Goal: Information Seeking & Learning: Learn about a topic

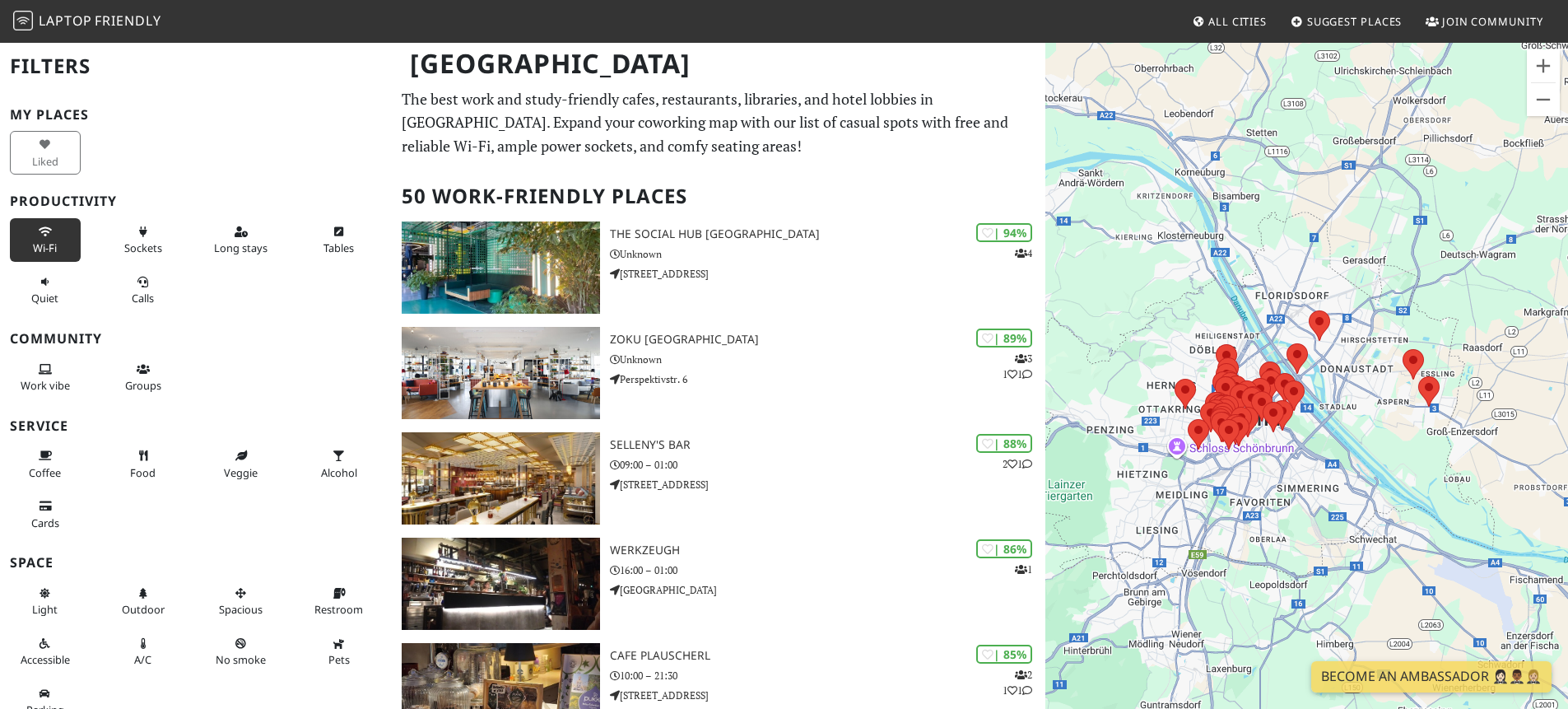
click at [41, 240] on span "Wi-Fi" at bounding box center [44, 248] width 24 height 15
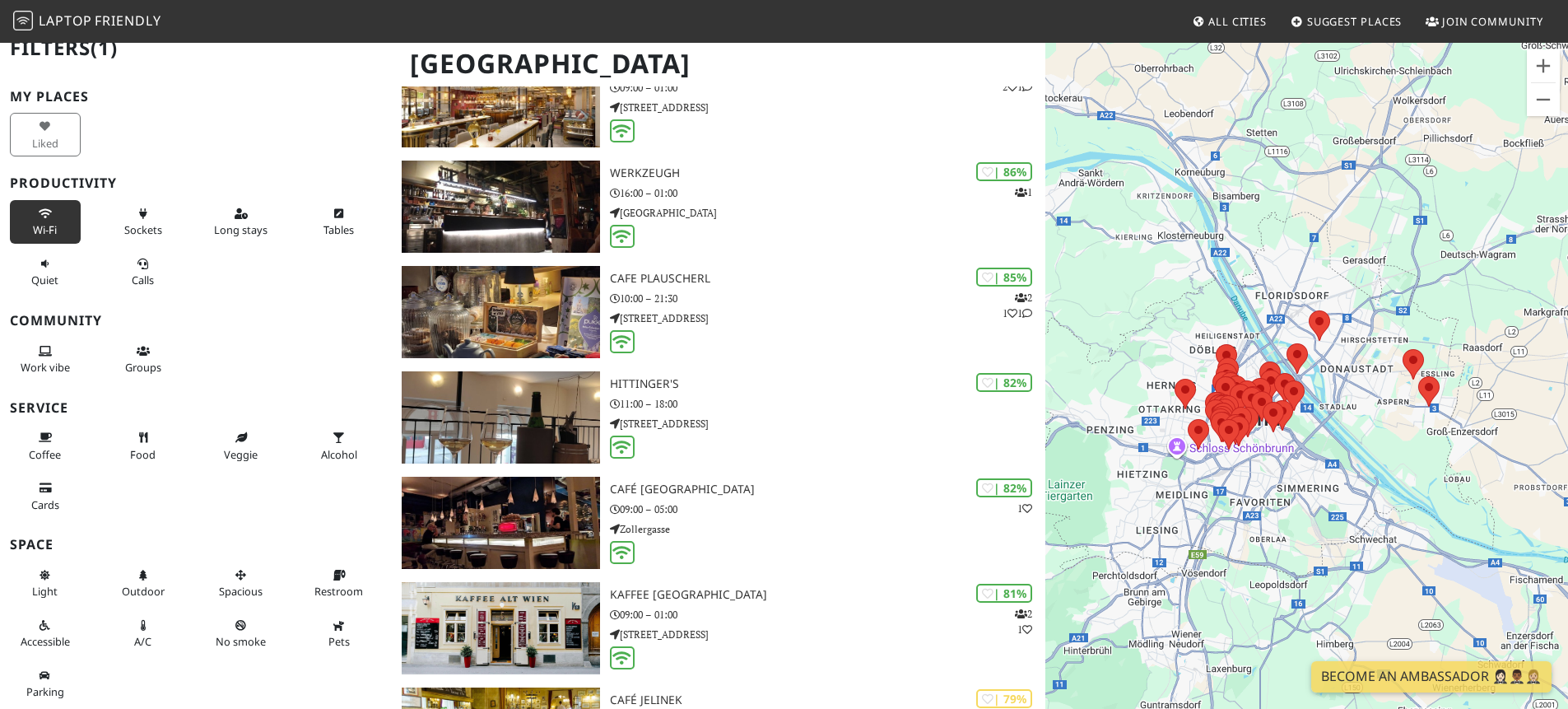
scroll to position [397, 0]
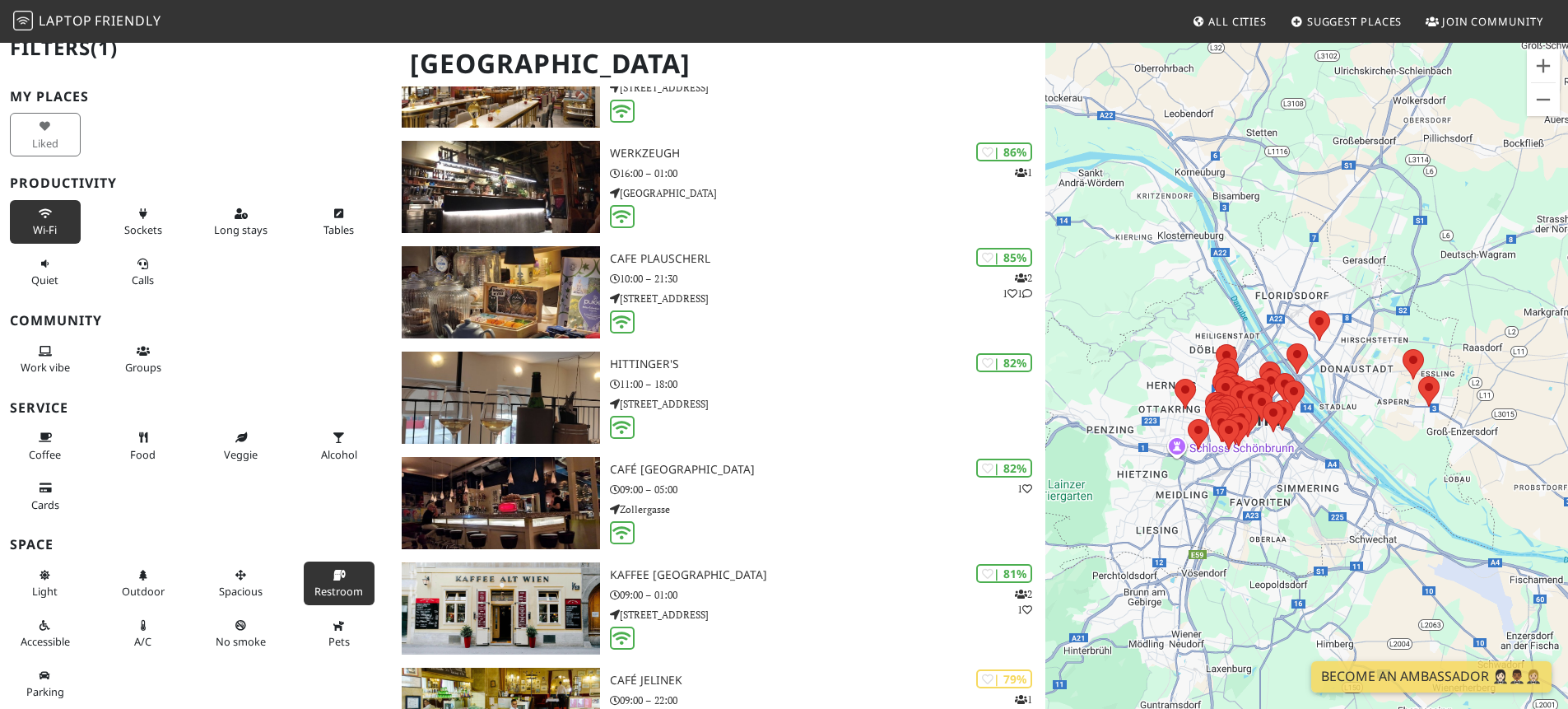
click at [330, 594] on span "Restroom" at bounding box center [338, 591] width 49 height 15
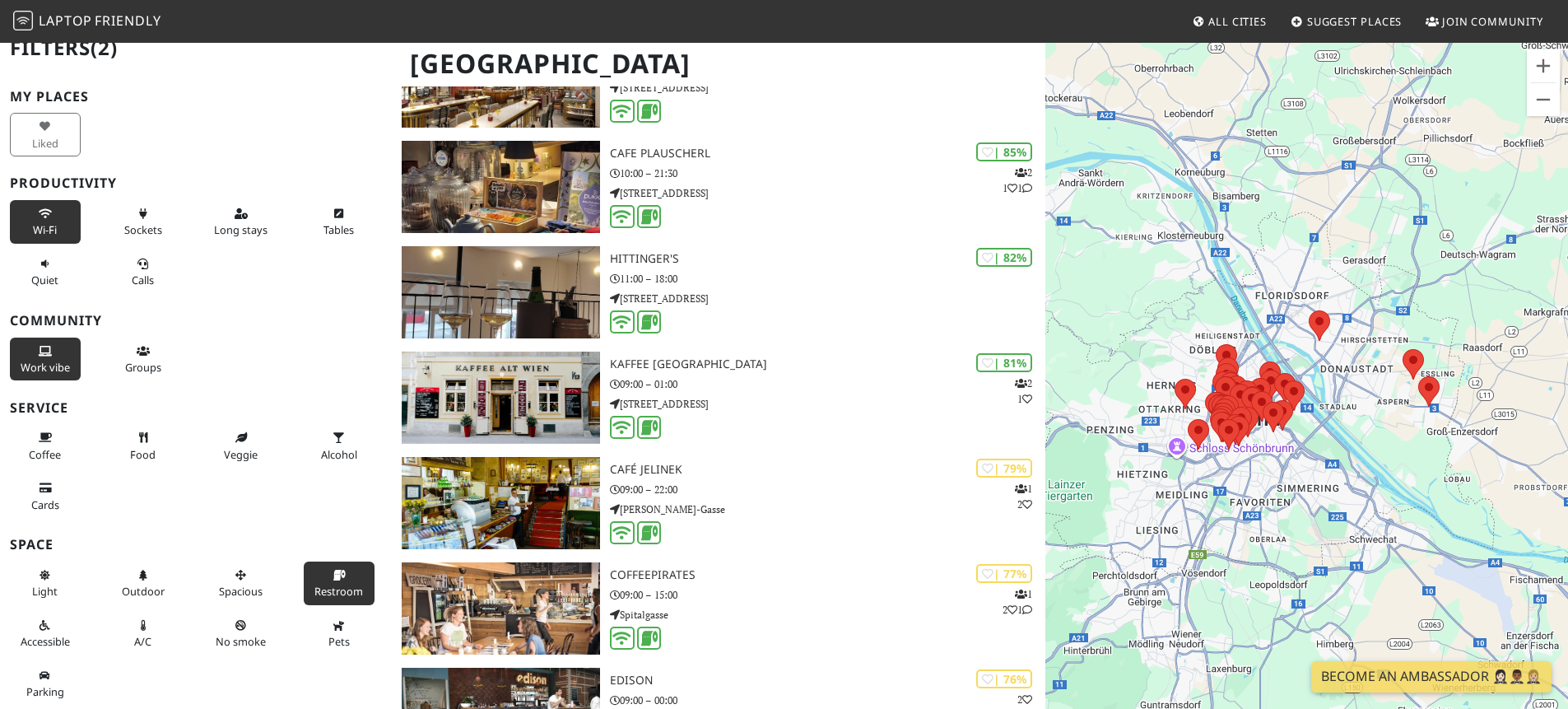
click at [57, 355] on button "Work vibe" at bounding box center [45, 359] width 71 height 44
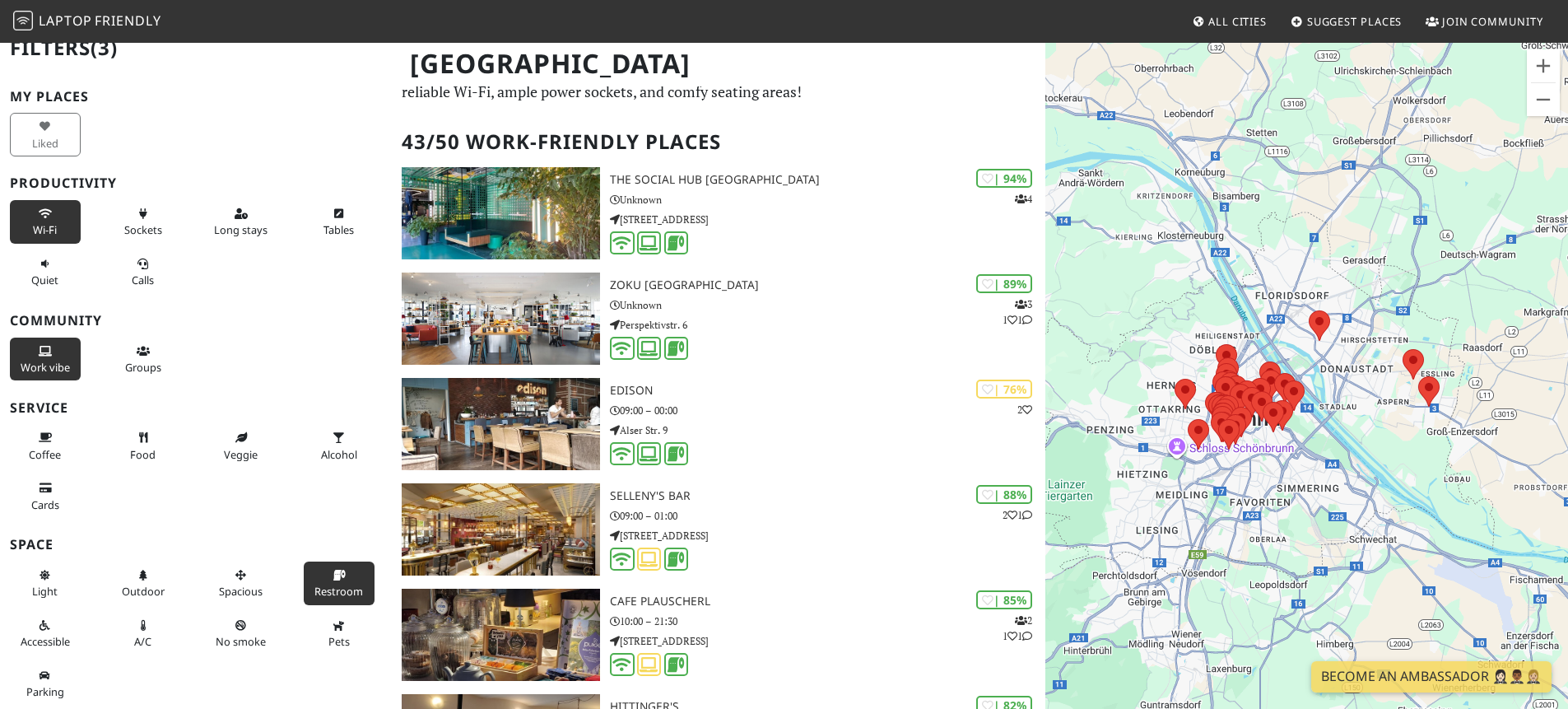
scroll to position [0, 0]
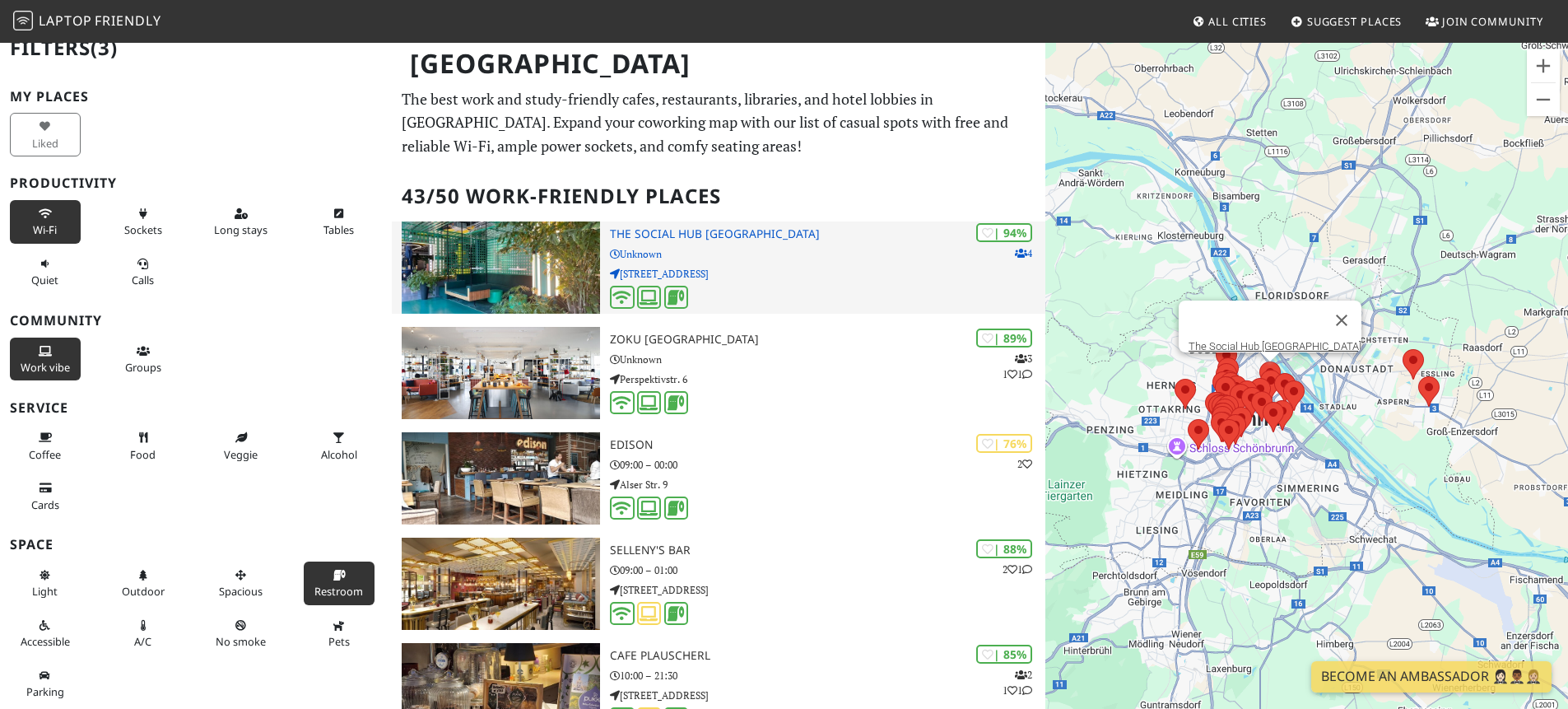
click at [551, 284] on img at bounding box center [501, 268] width 198 height 92
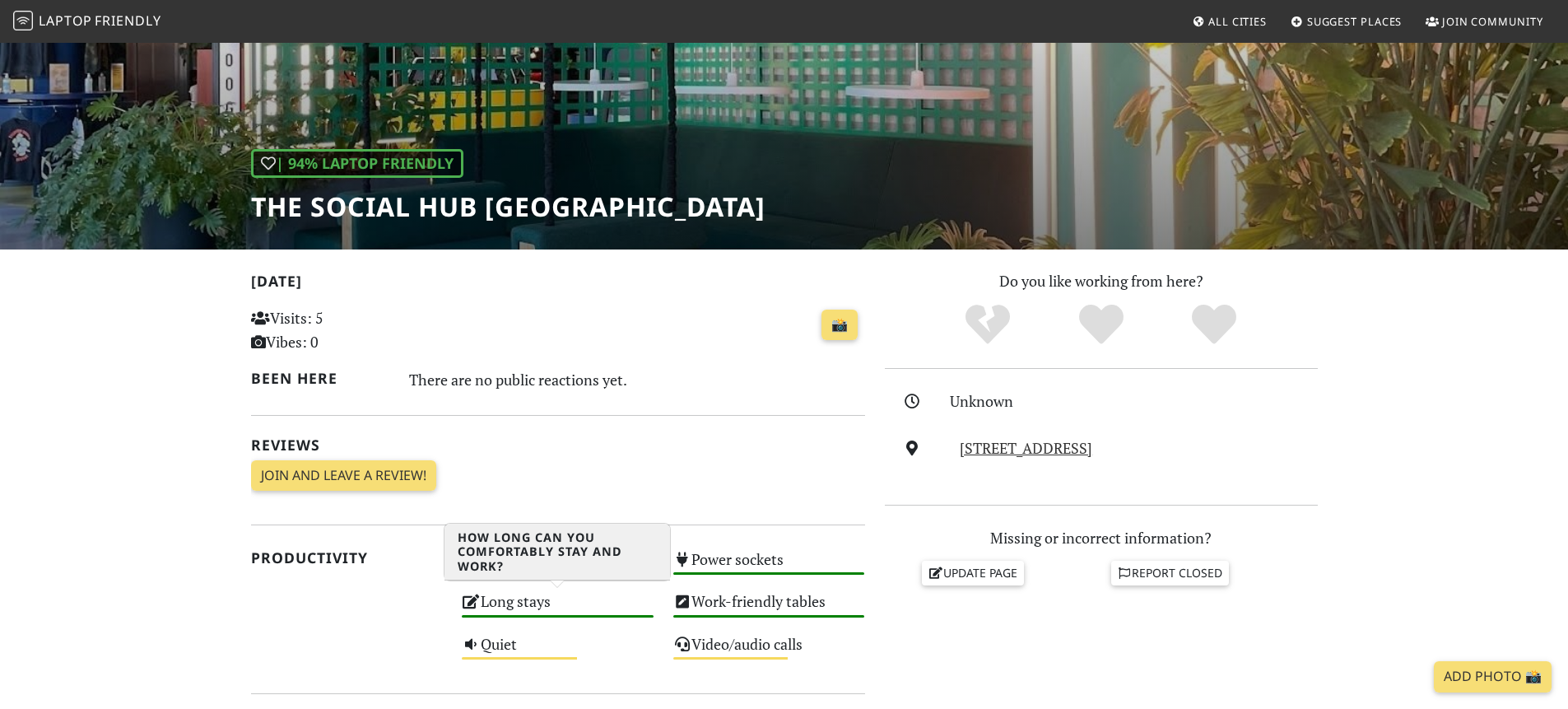
scroll to position [465, 0]
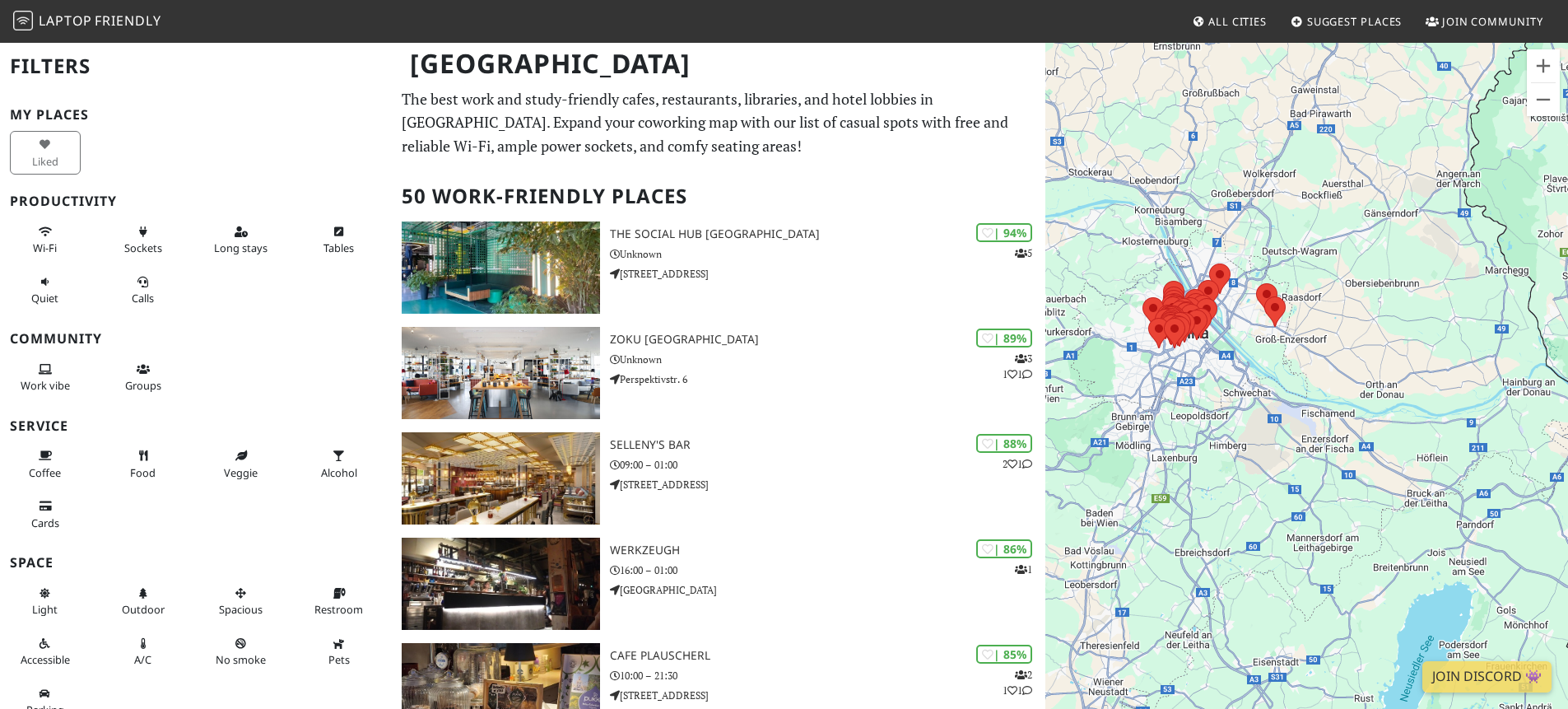
scroll to position [11, 0]
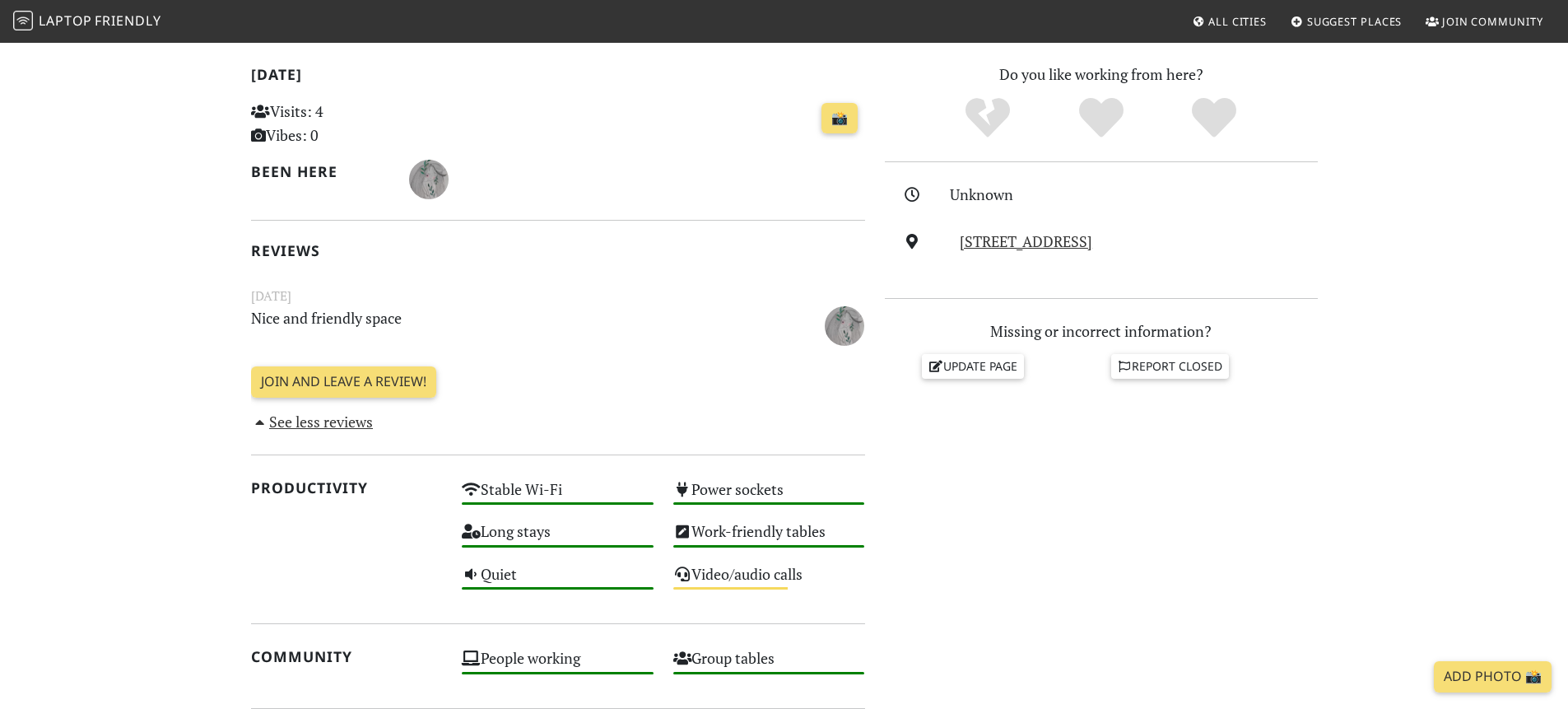
scroll to position [429, 0]
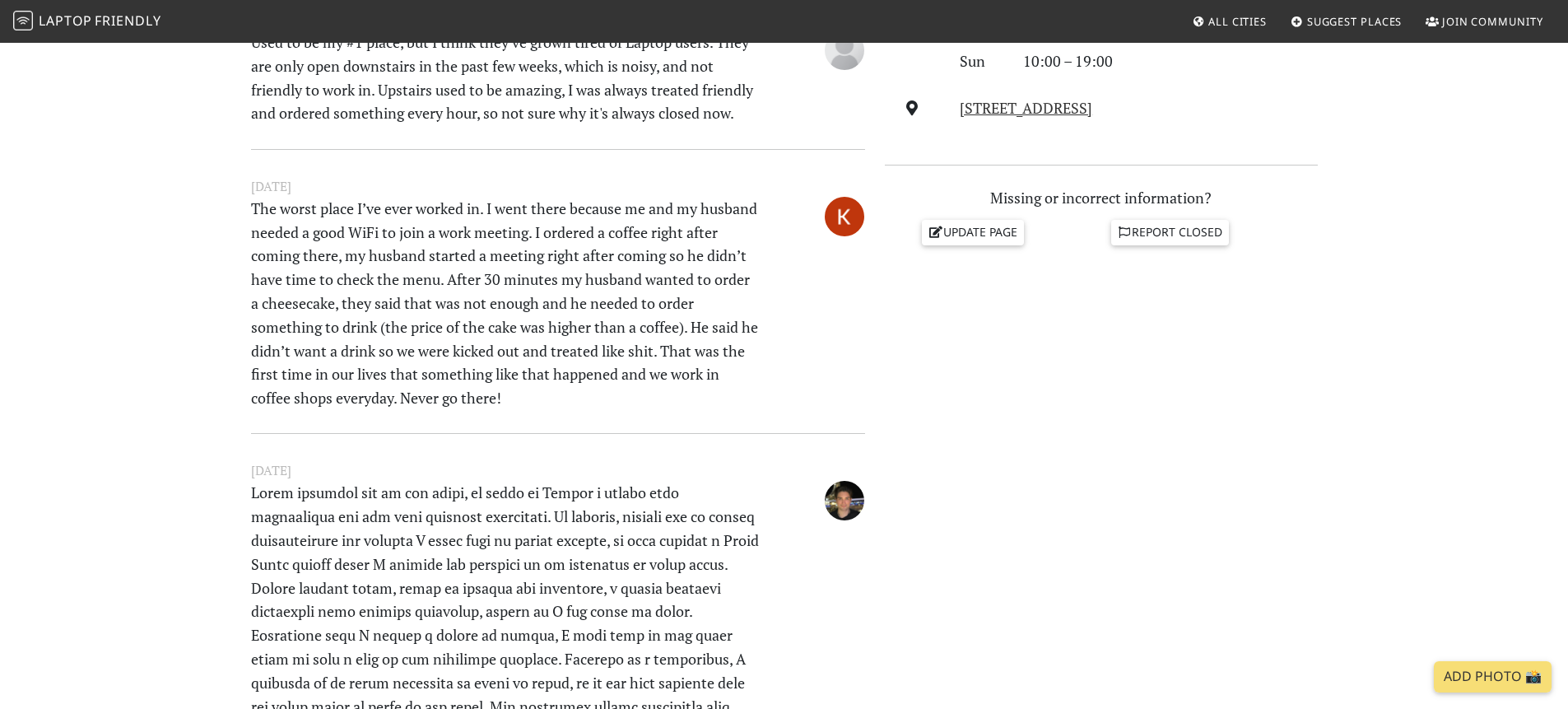
scroll to position [626, 0]
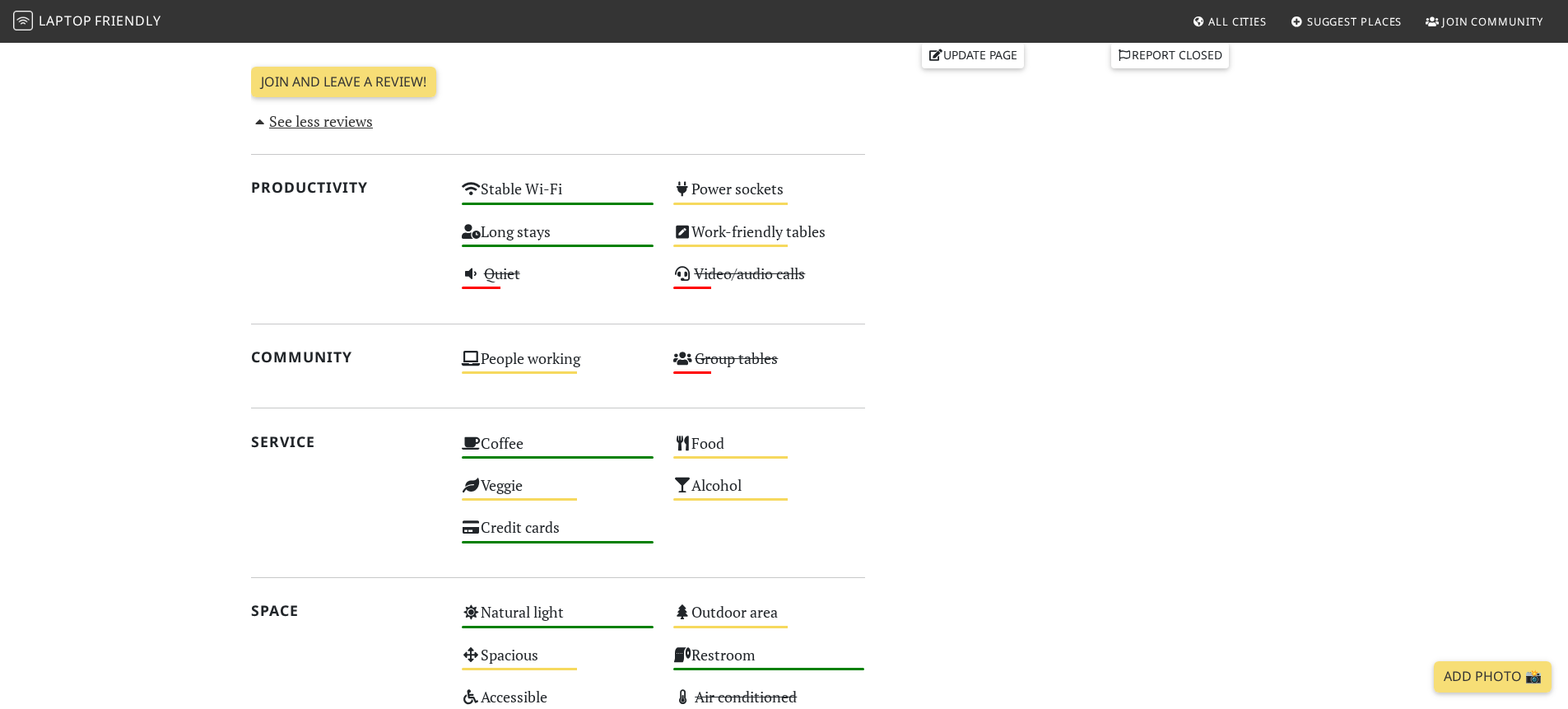
scroll to position [822, 0]
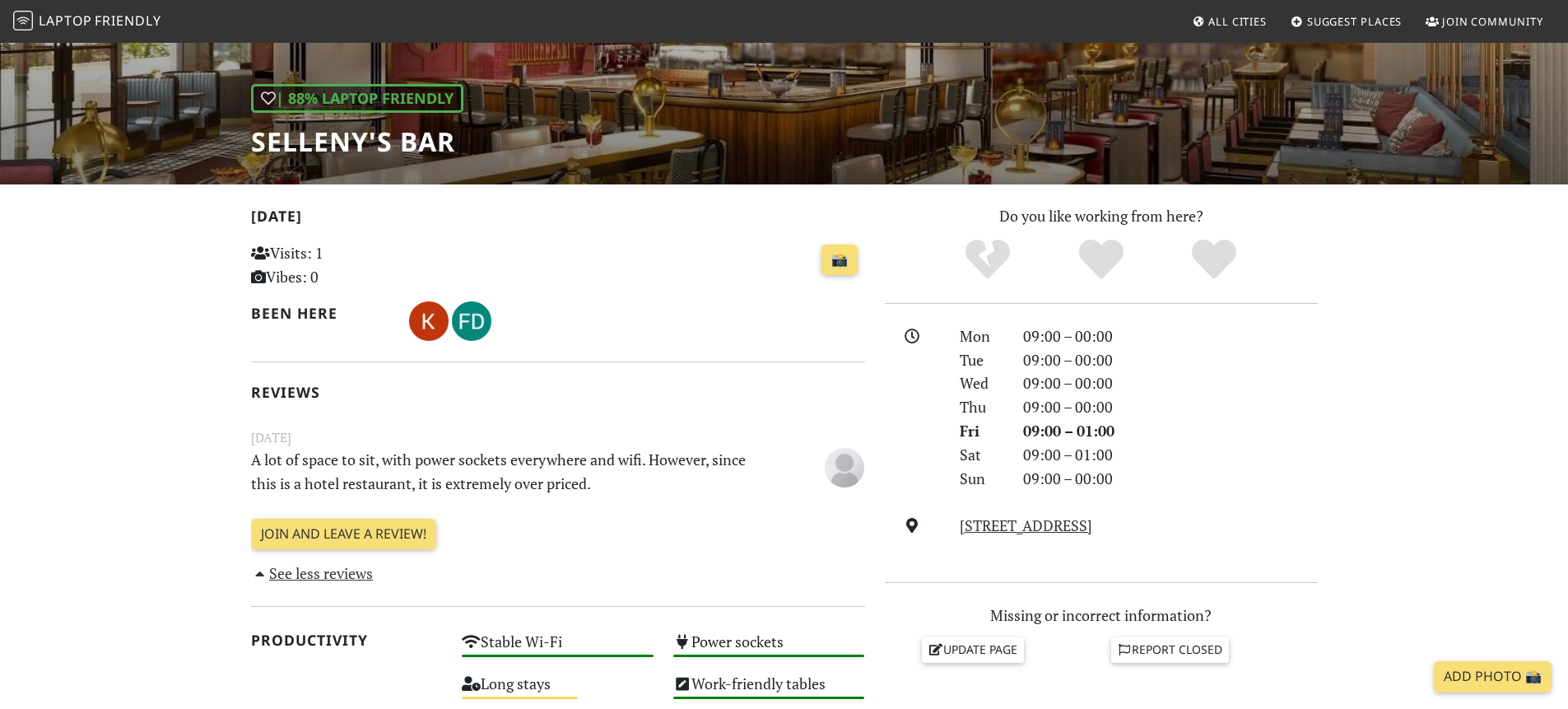
scroll to position [196, 0]
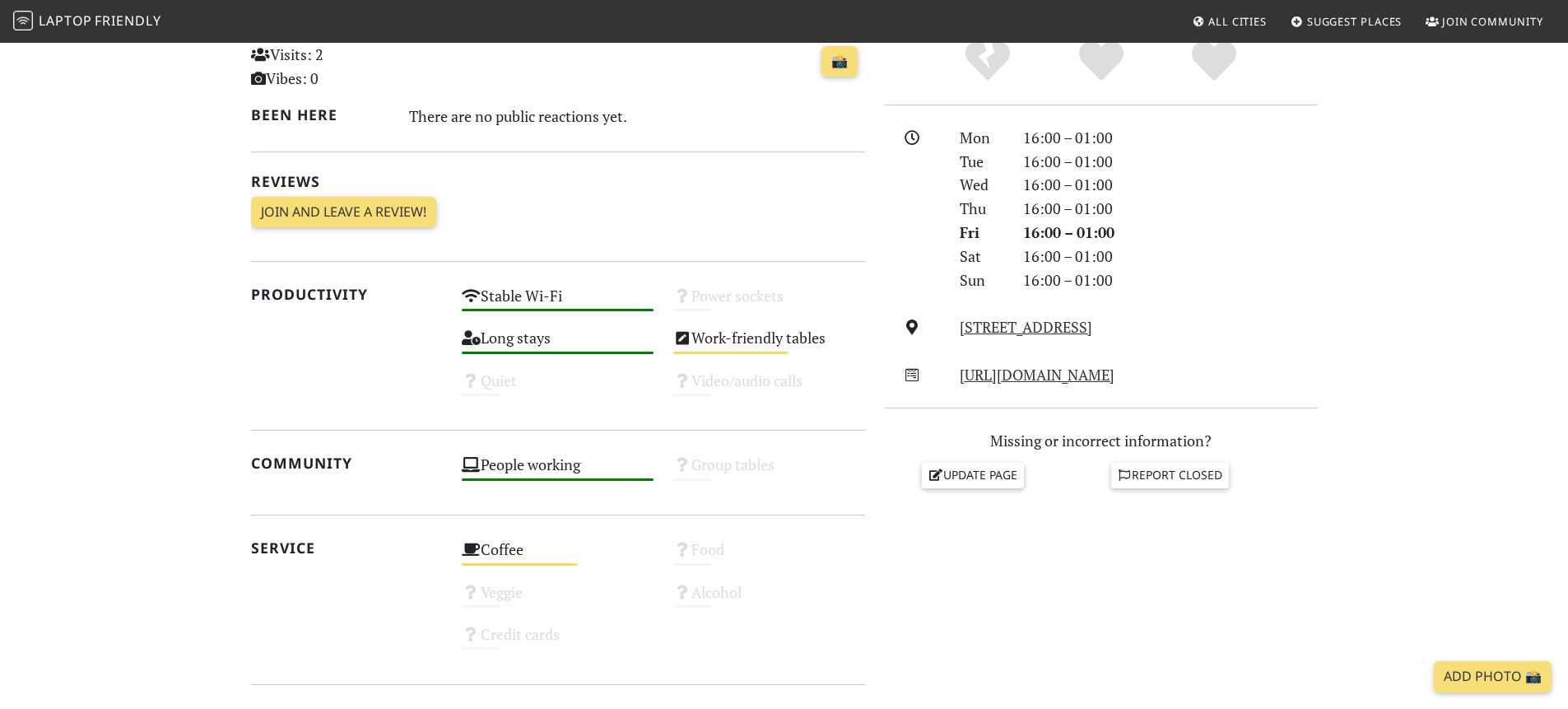
scroll to position [399, 0]
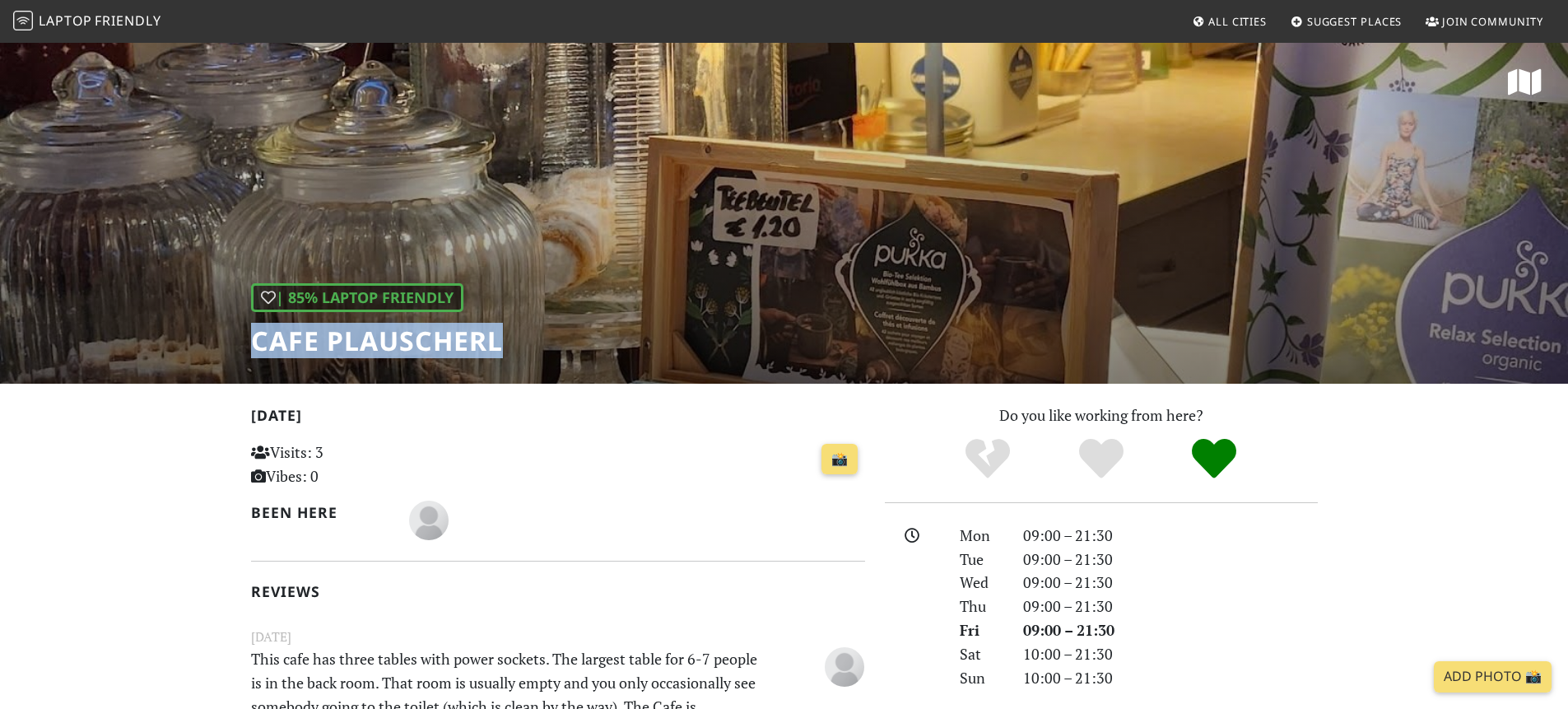
drag, startPoint x: 511, startPoint y: 346, endPoint x: 258, endPoint y: 345, distance: 253.0
click at [258, 345] on div "| 85% Laptop Friendly Cafe Plauscherl" at bounding box center [784, 212] width 1568 height 343
copy h1 "Cafe Plauscherl"
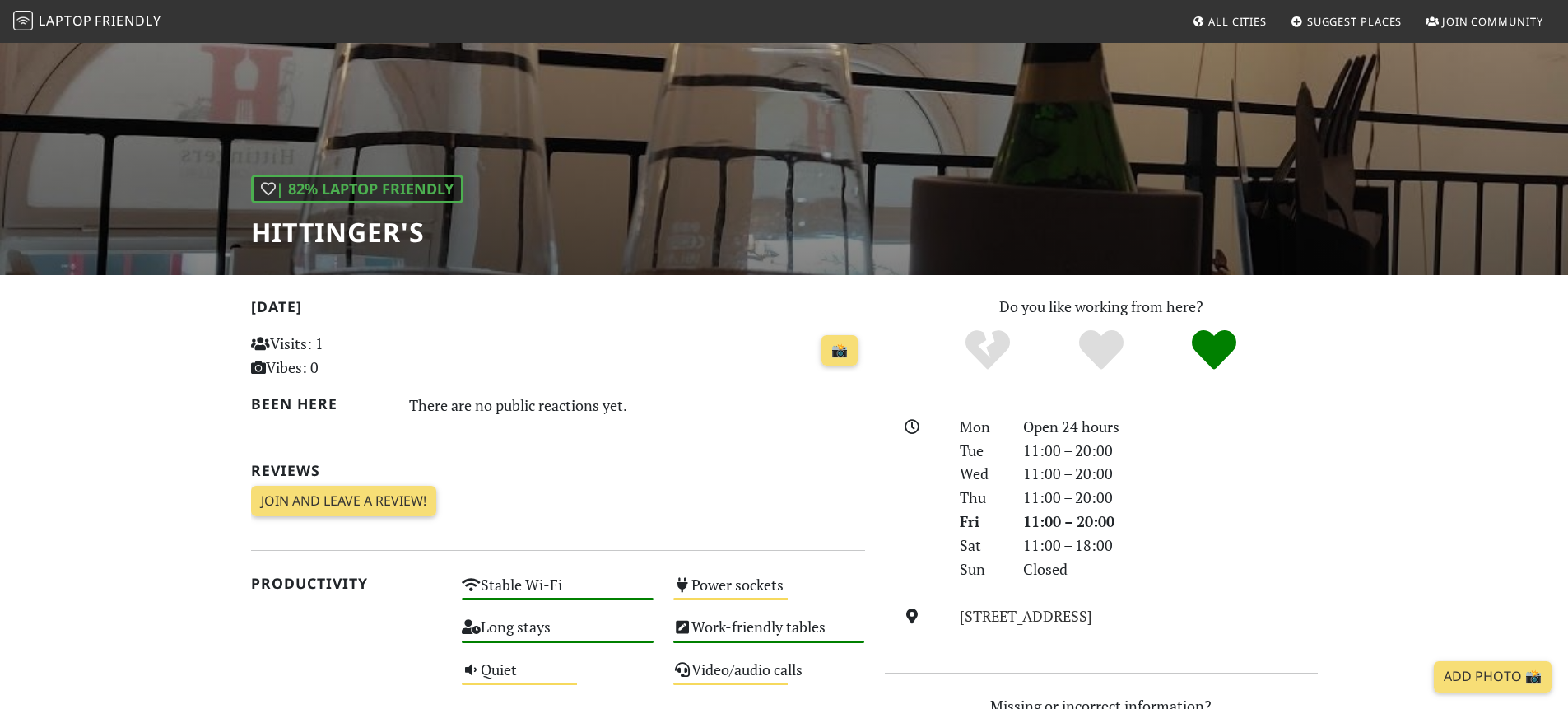
scroll to position [125, 0]
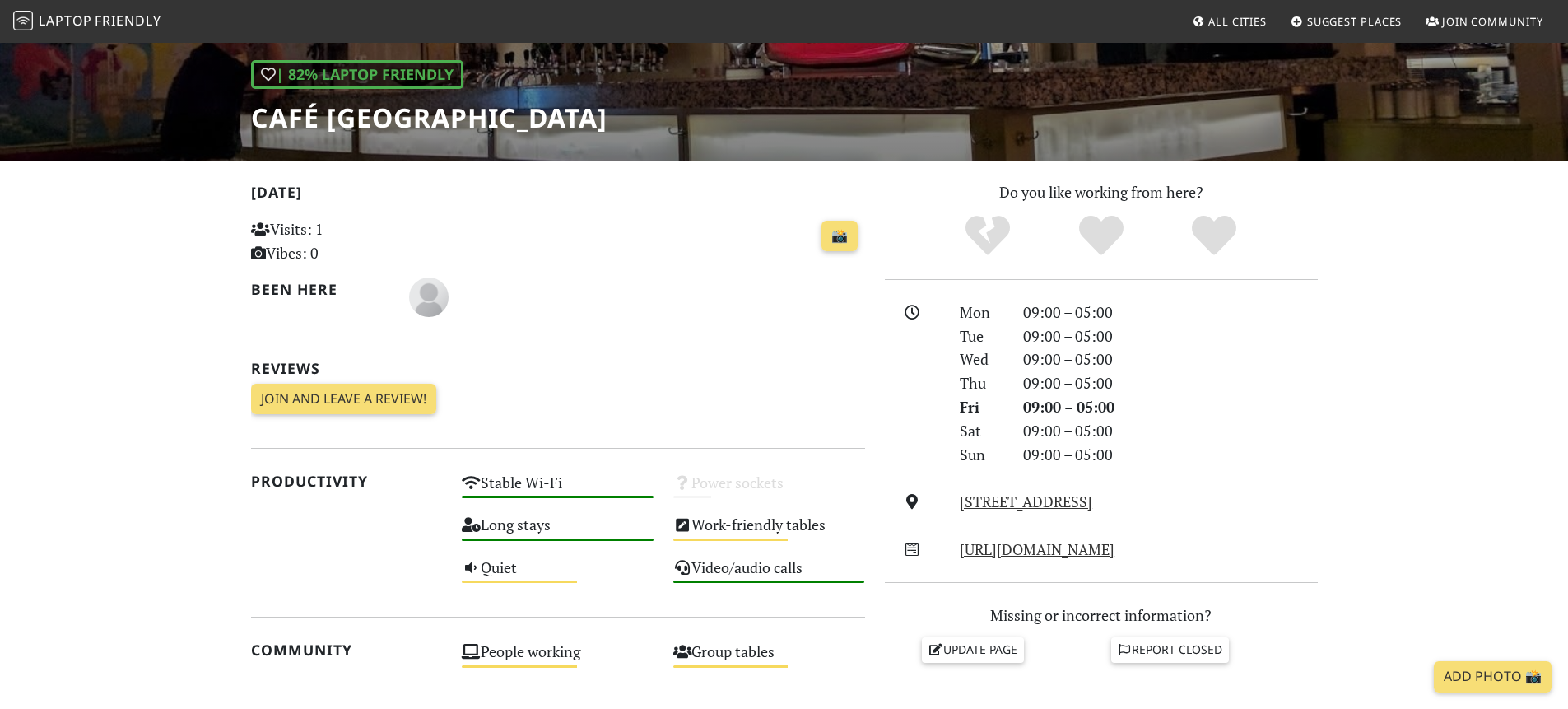
scroll to position [226, 0]
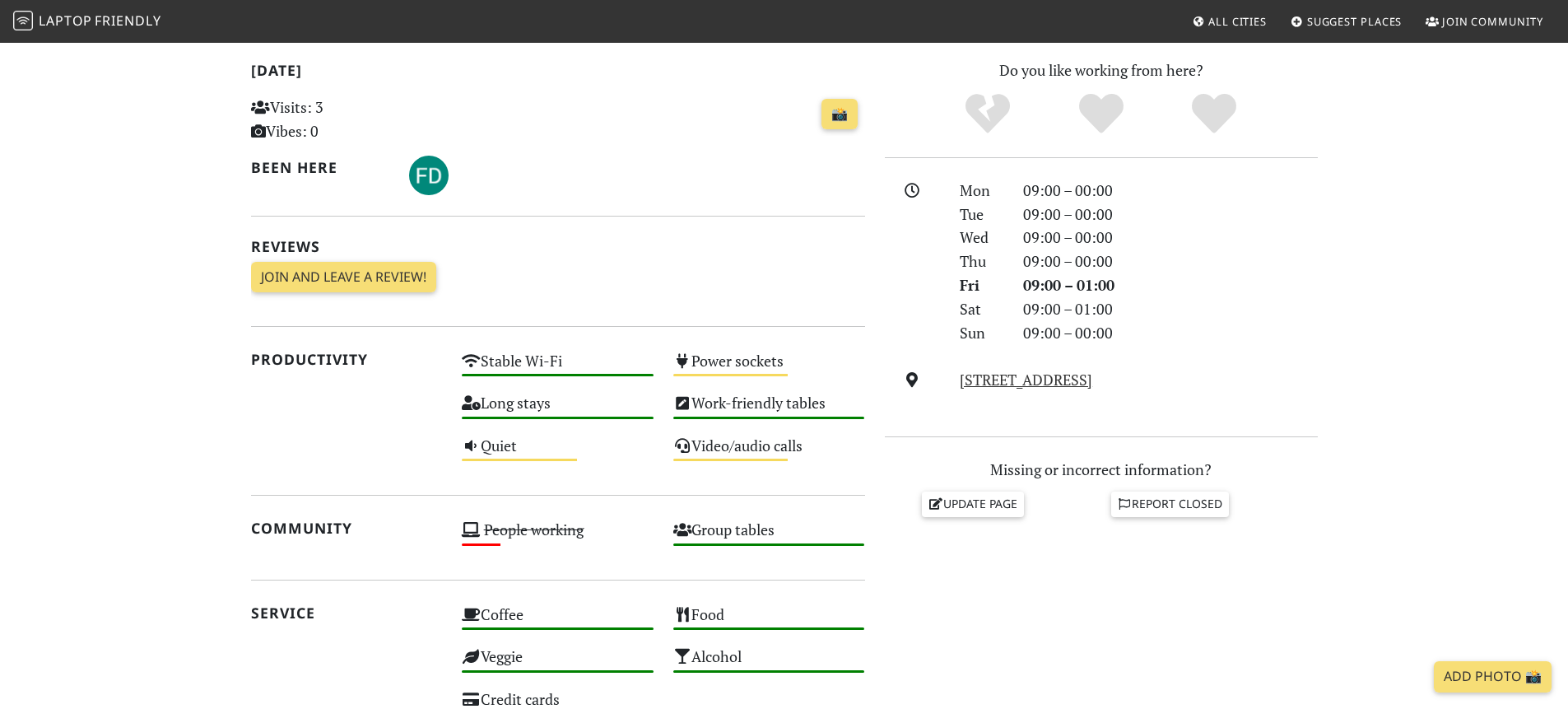
scroll to position [348, 0]
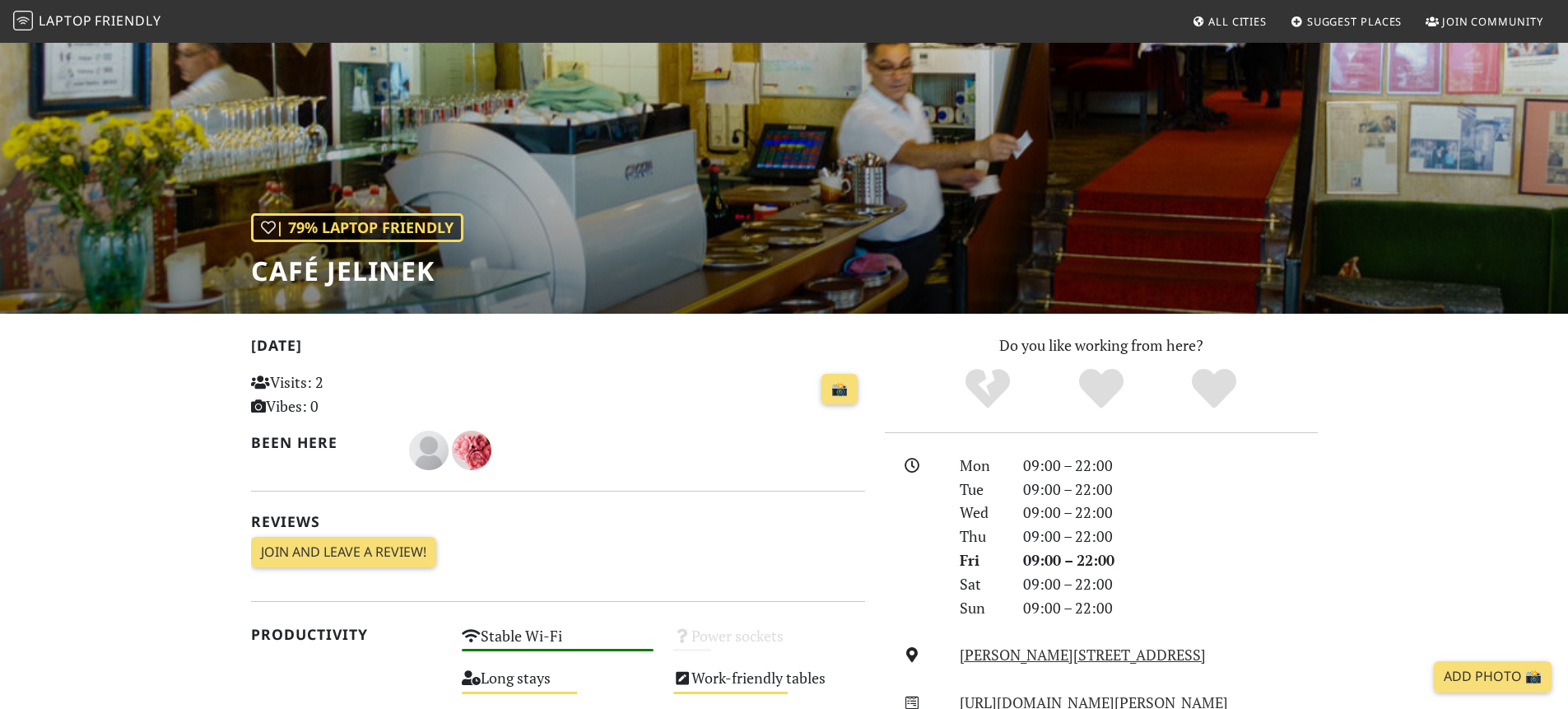
scroll to position [145, 0]
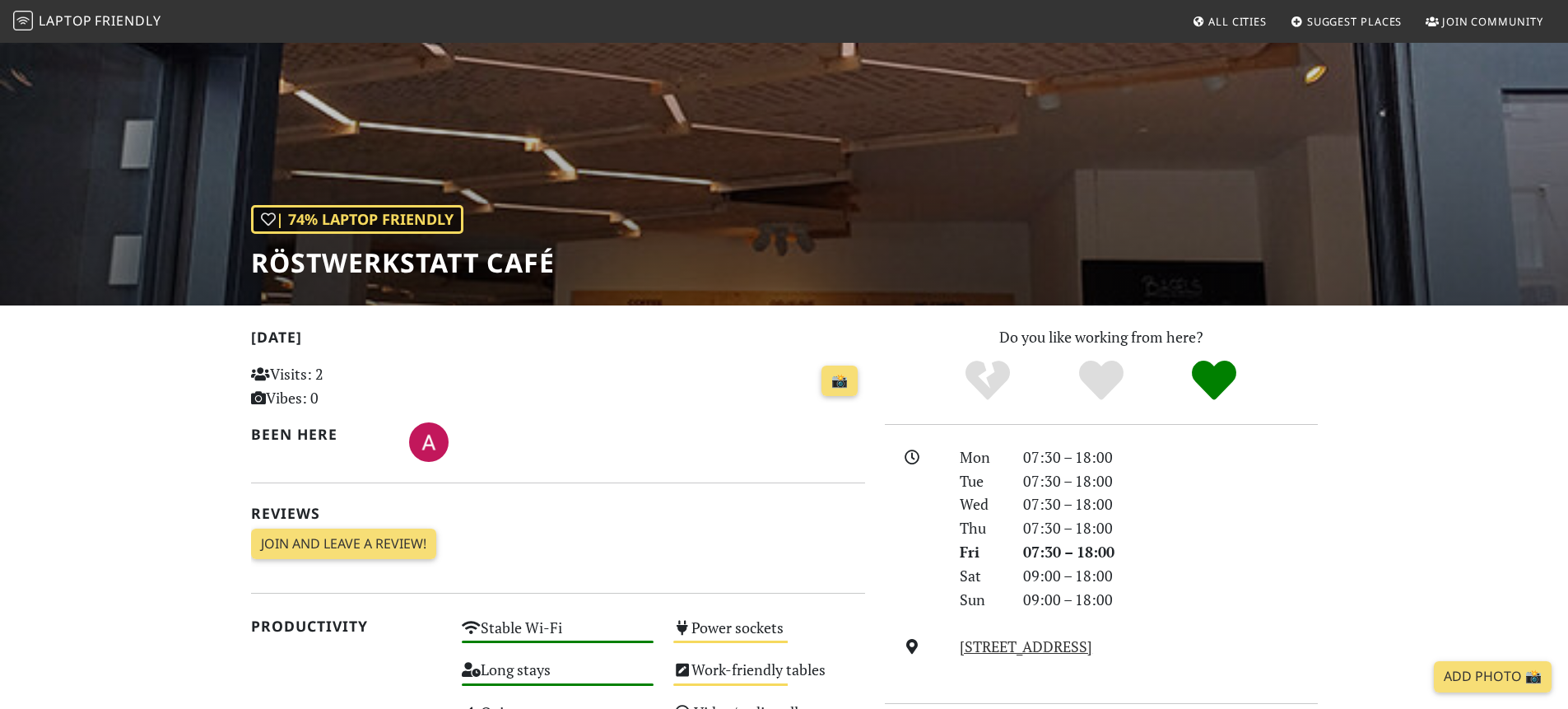
scroll to position [44, 0]
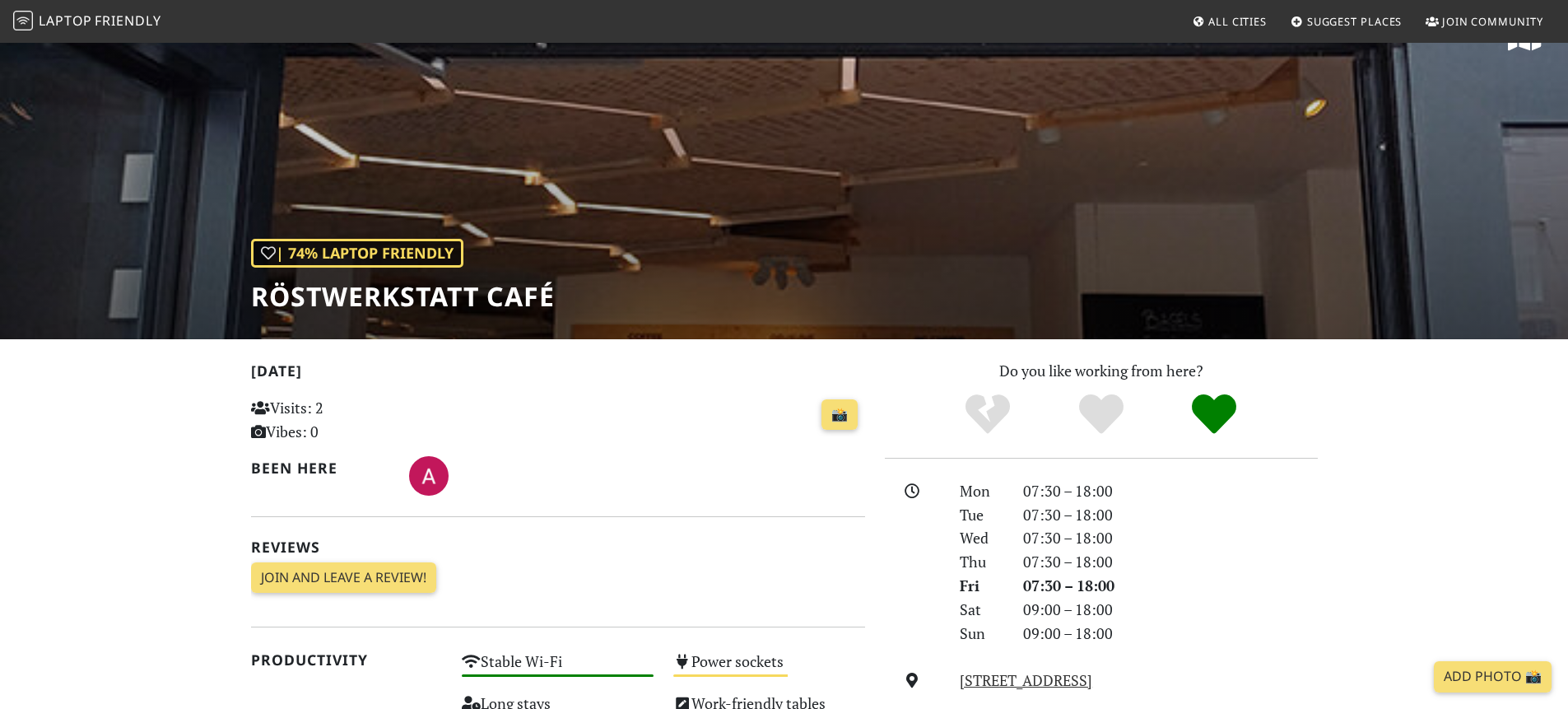
click at [412, 295] on h1 "Röstwerkstatt Café" at bounding box center [403, 296] width 304 height 31
copy h1 "Röstwerkstatt"
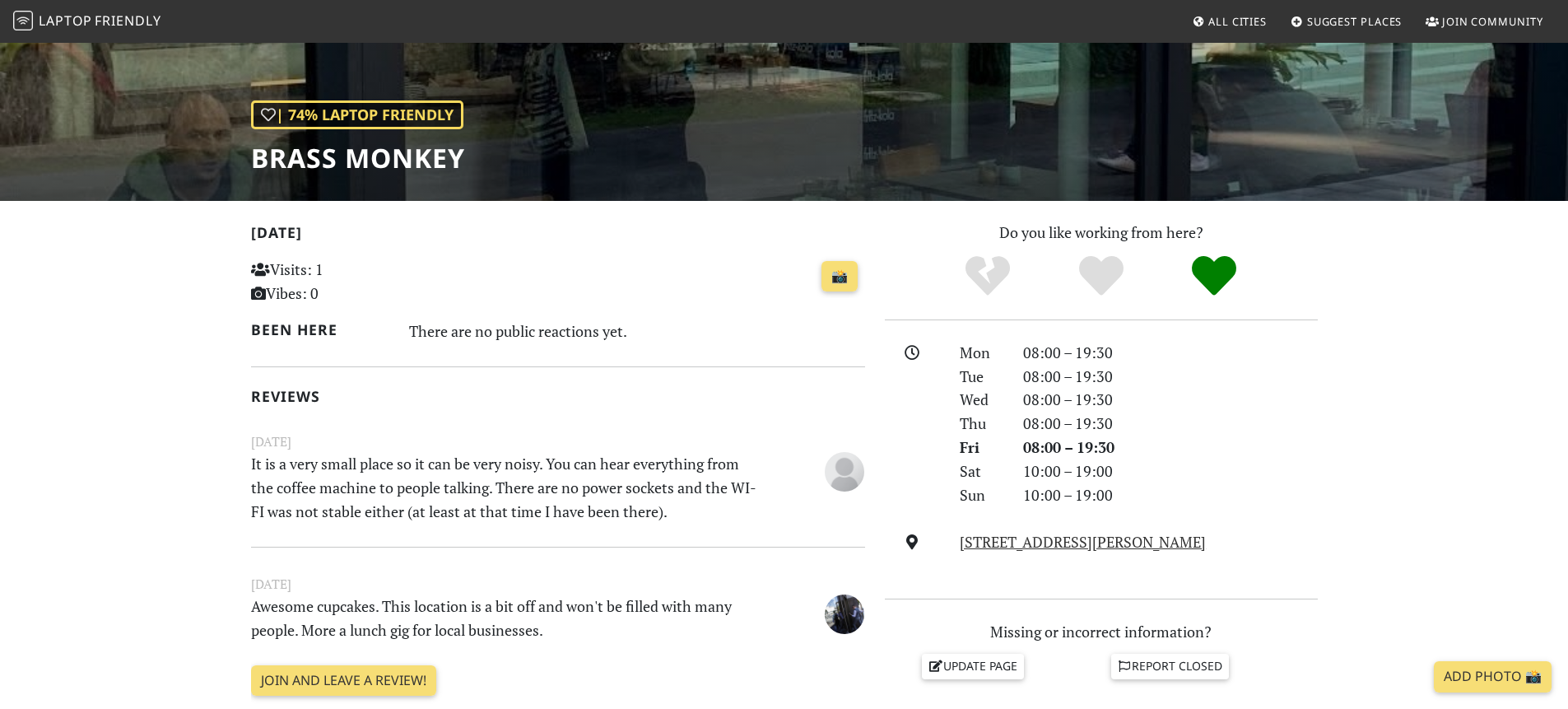
scroll to position [255, 0]
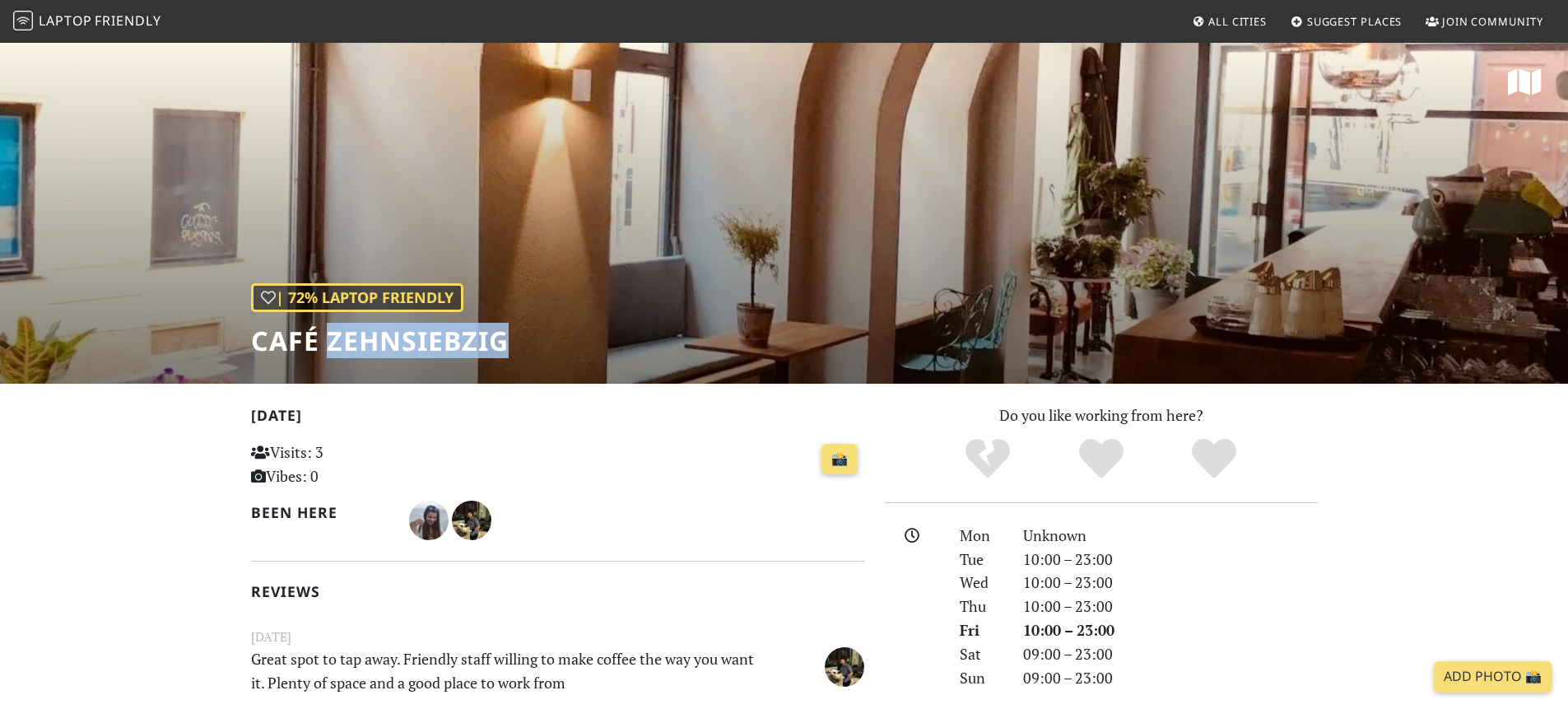
drag, startPoint x: 328, startPoint y: 343, endPoint x: 506, endPoint y: 351, distance: 178.2
click at [506, 351] on h1 "Café Zehnsiebzig" at bounding box center [380, 341] width 258 height 31
copy h1 "Zehnsiebzig"
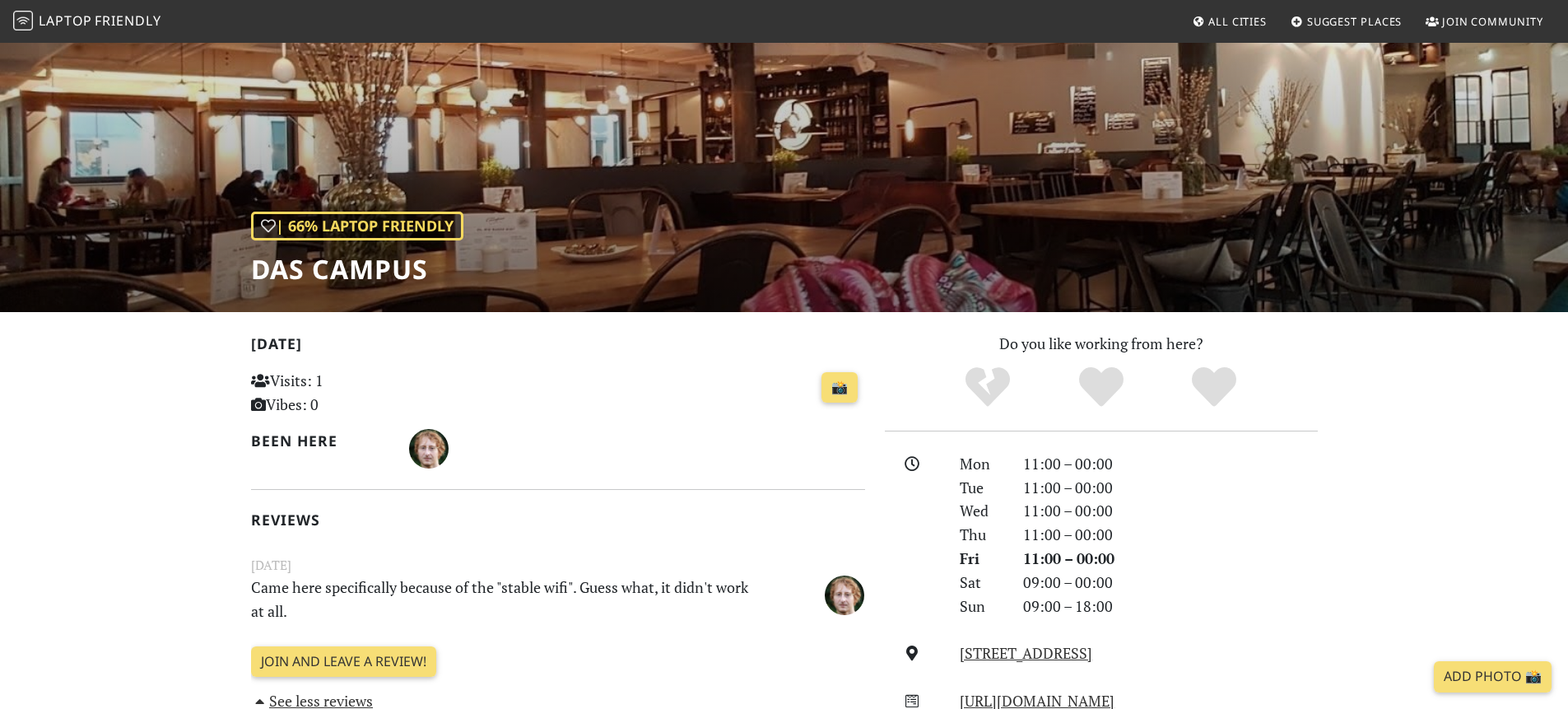
scroll to position [59, 0]
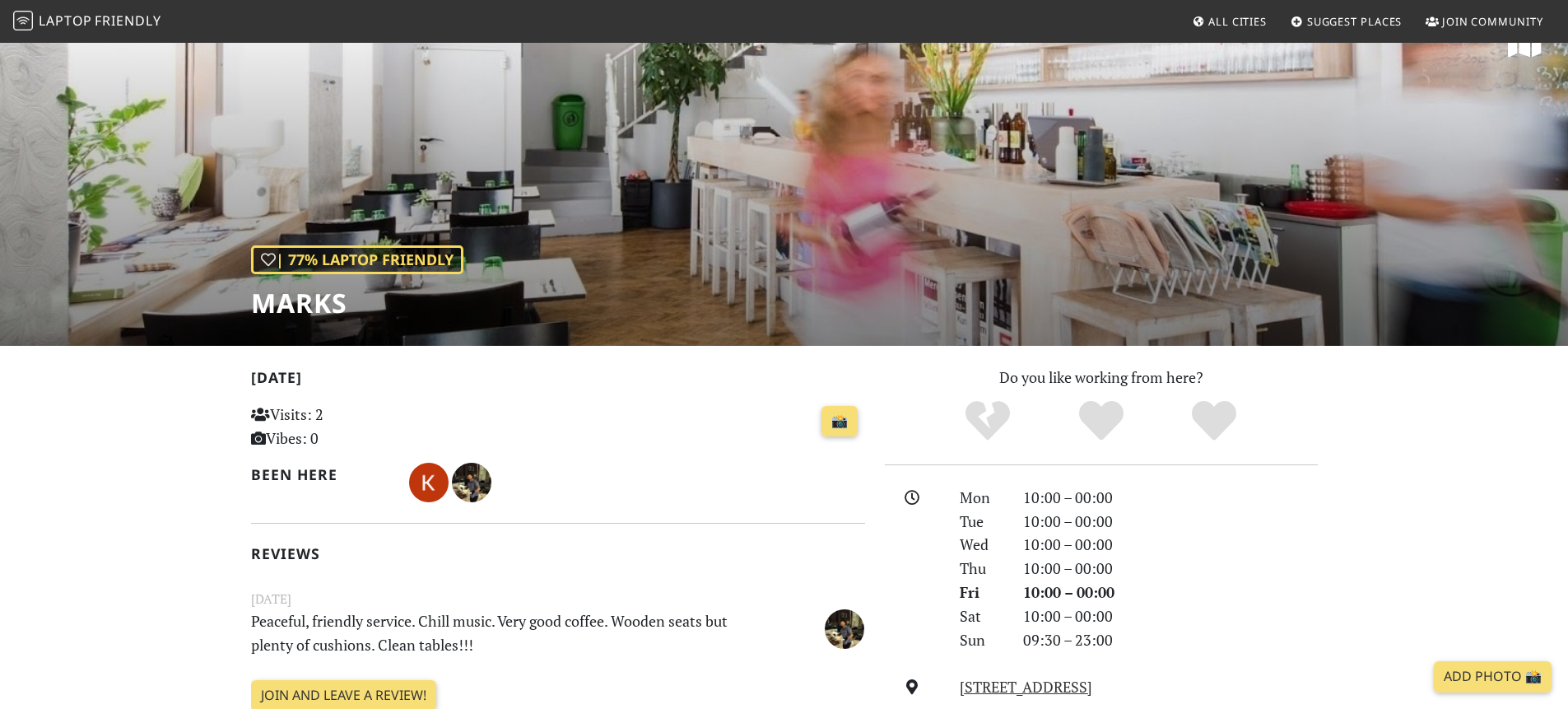
scroll to position [39, 0]
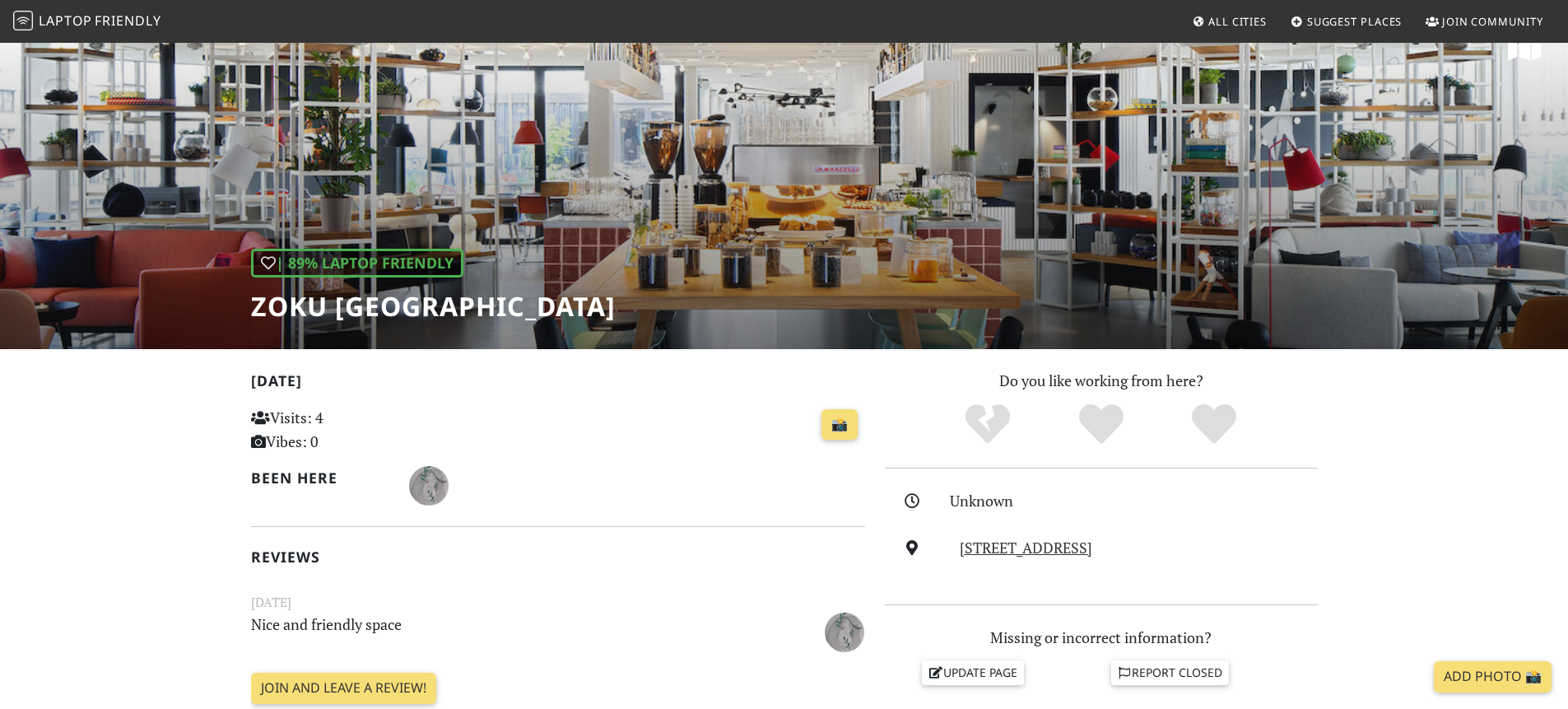
scroll to position [14, 0]
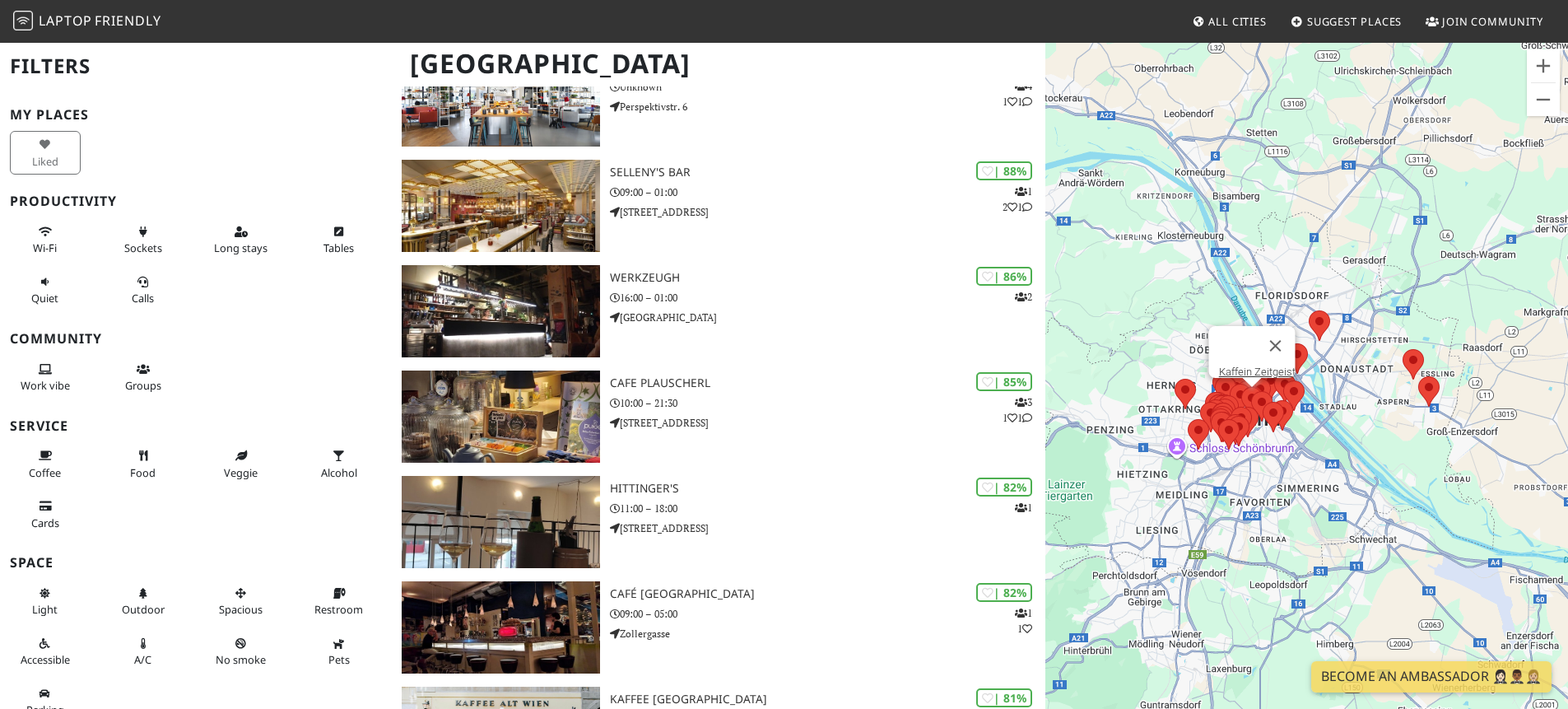
scroll to position [35, 0]
